Goal: Task Accomplishment & Management: Manage account settings

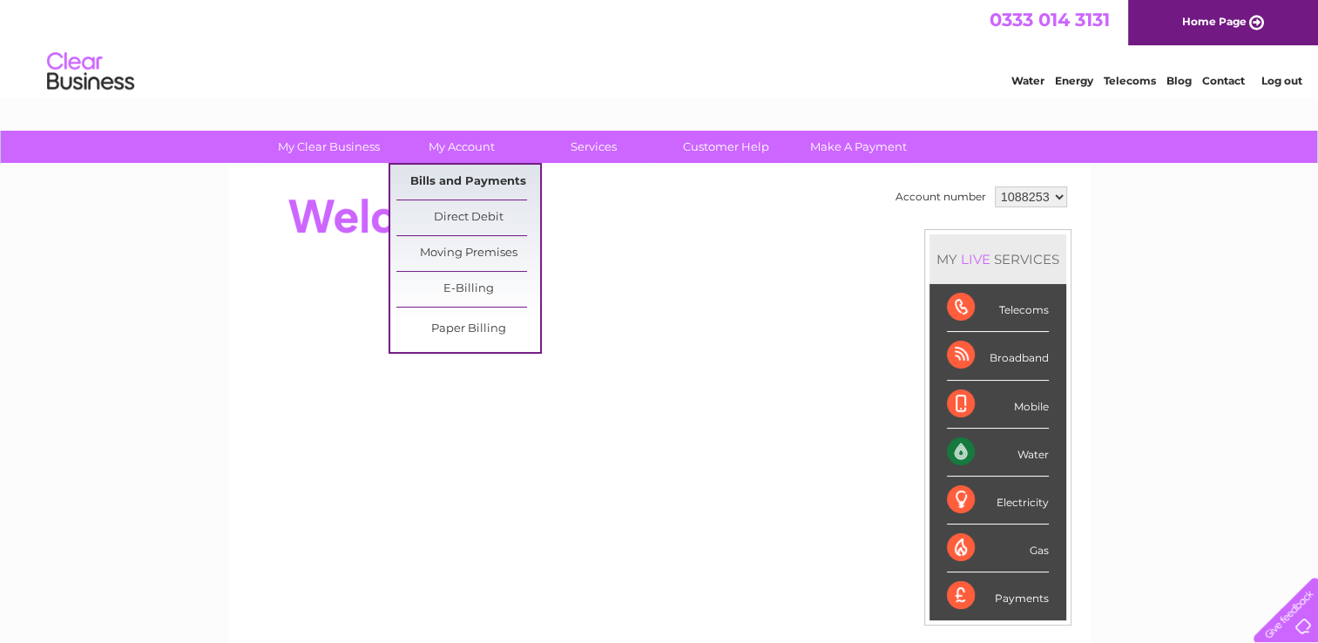
click at [481, 175] on link "Bills and Payments" at bounding box center [469, 182] width 144 height 35
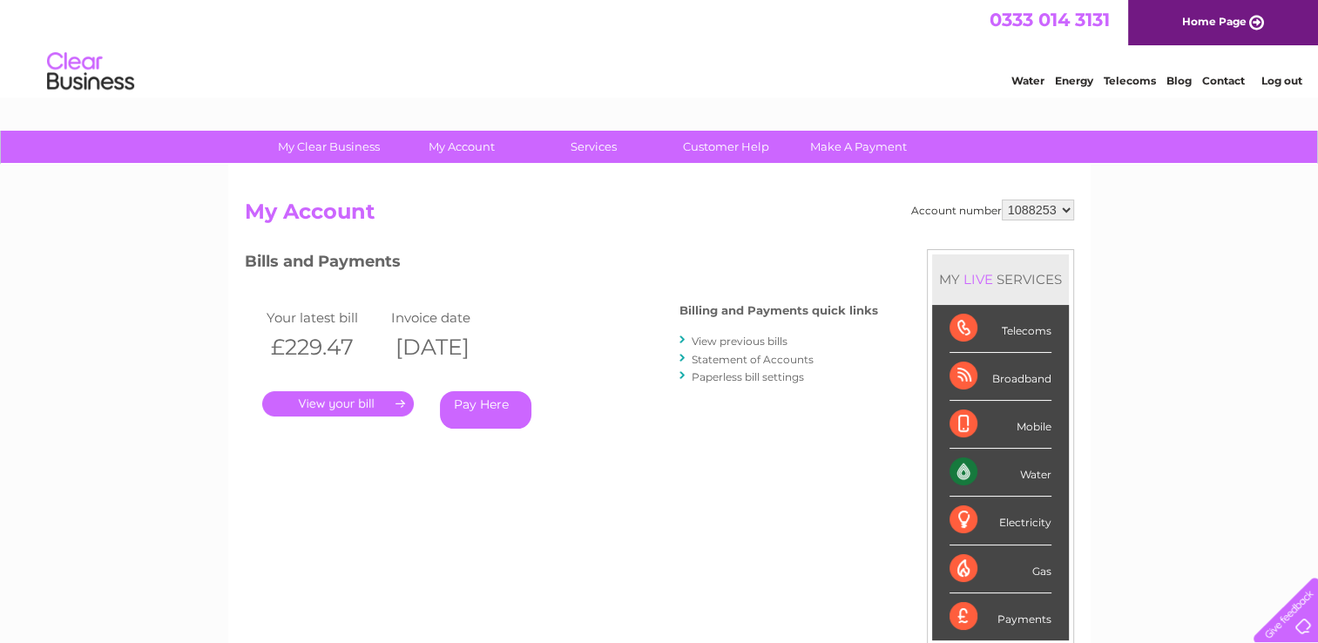
click at [361, 402] on link "." at bounding box center [338, 403] width 152 height 25
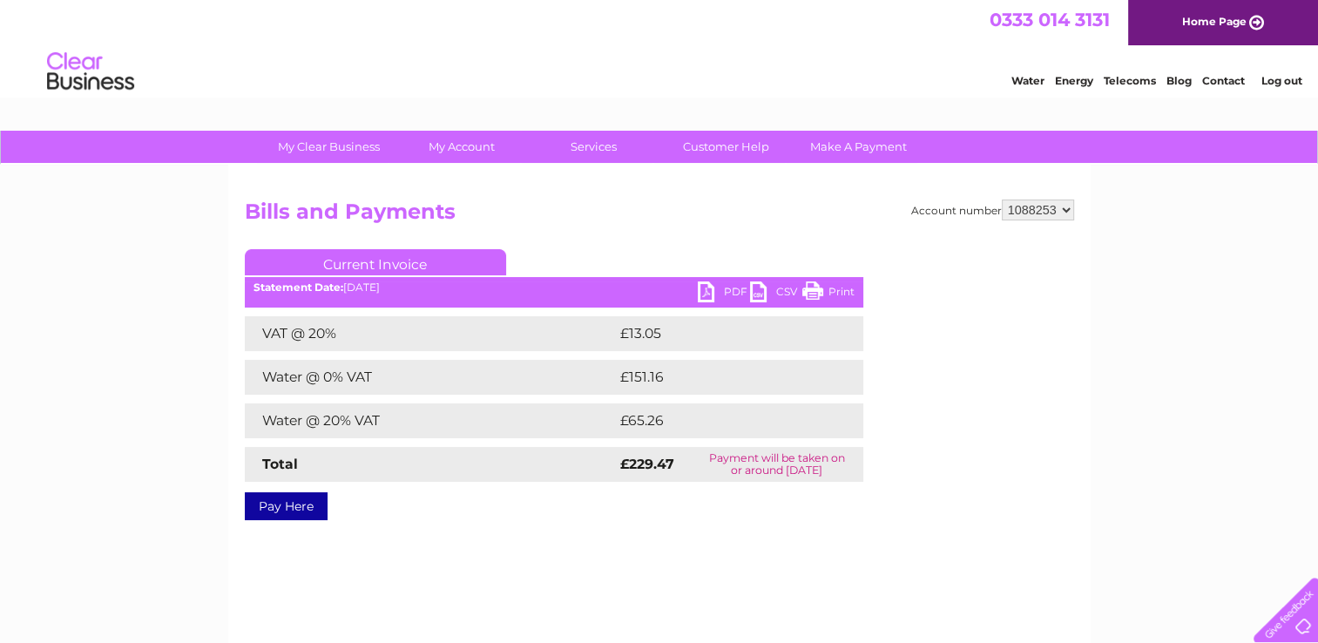
click at [706, 288] on link "PDF" at bounding box center [724, 293] width 52 height 25
